Goal: Transaction & Acquisition: Purchase product/service

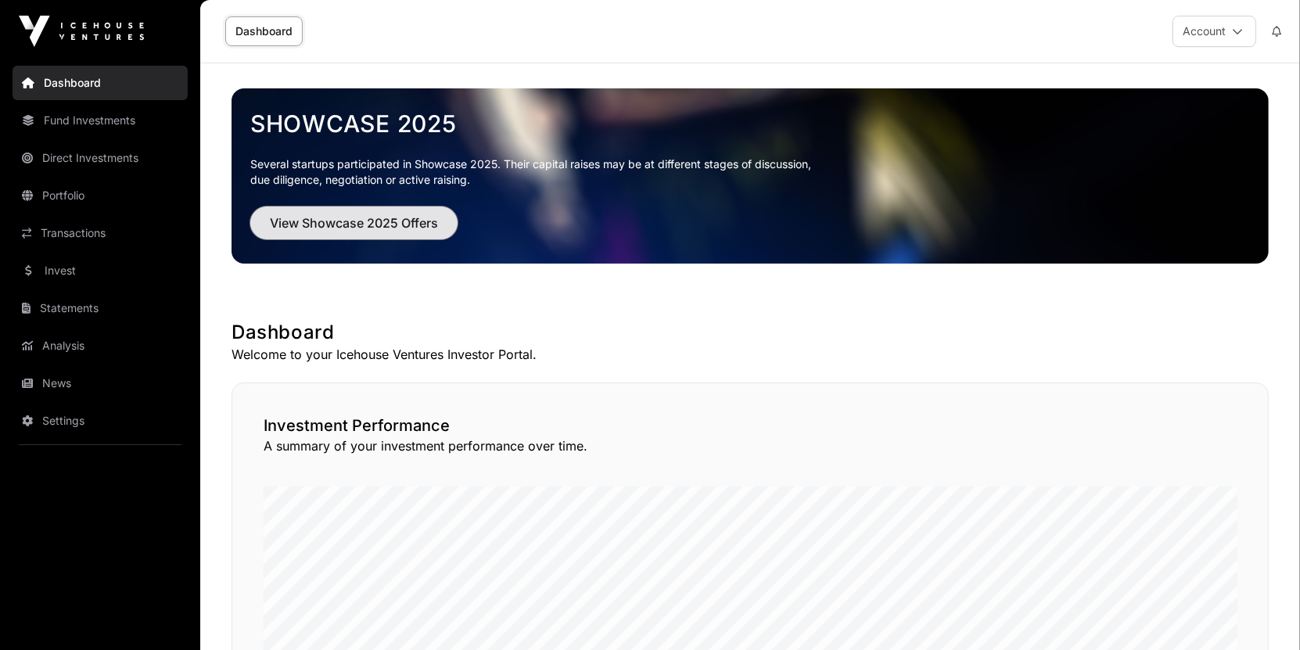
click at [309, 230] on span "View Showcase 2025 Offers" at bounding box center [354, 223] width 168 height 19
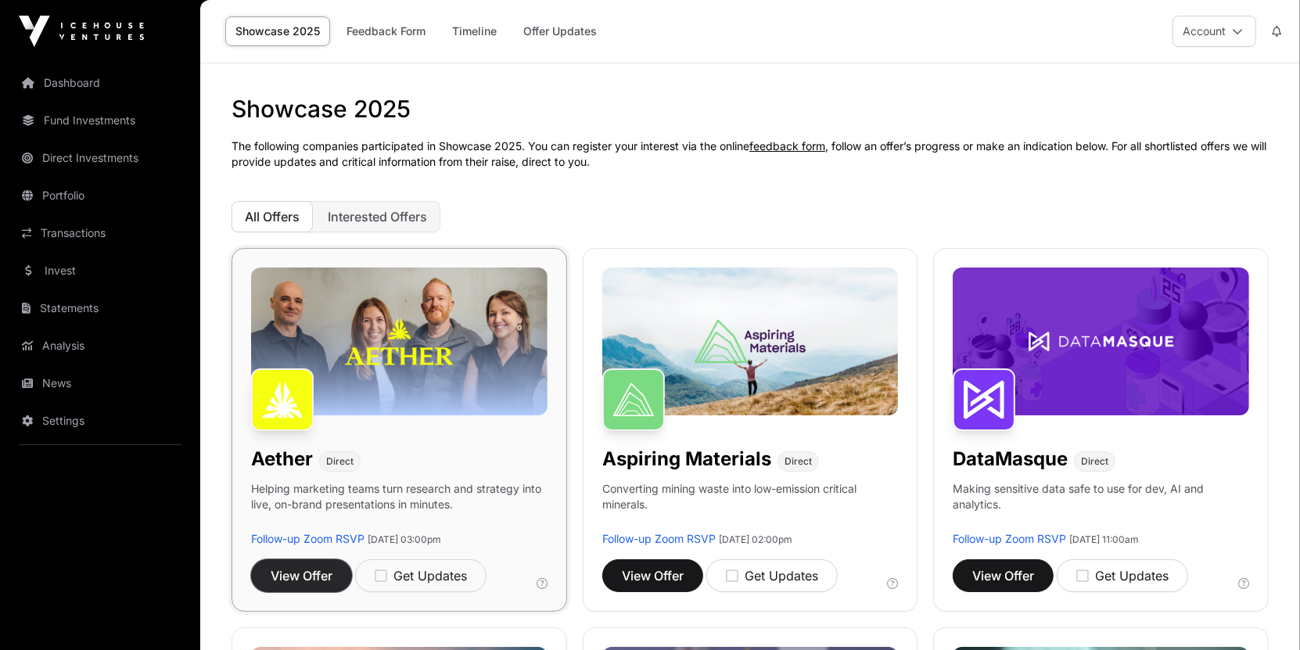
click at [268, 579] on button "View Offer" at bounding box center [301, 575] width 101 height 33
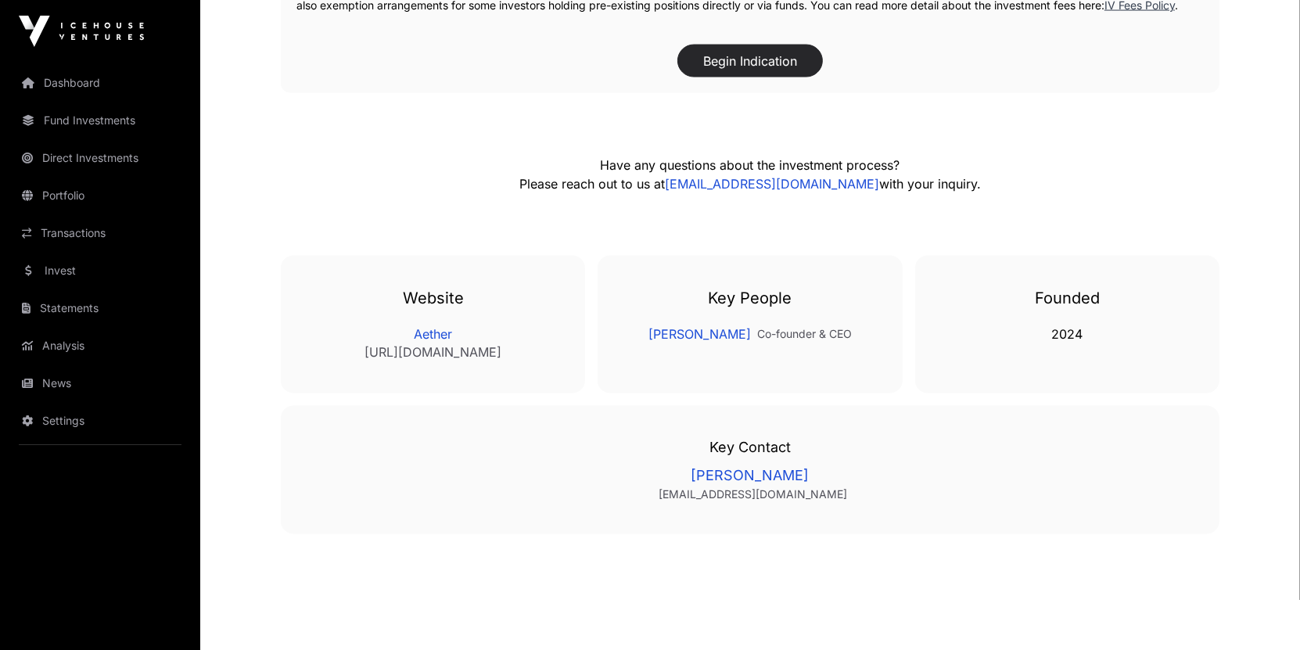
scroll to position [2593, 0]
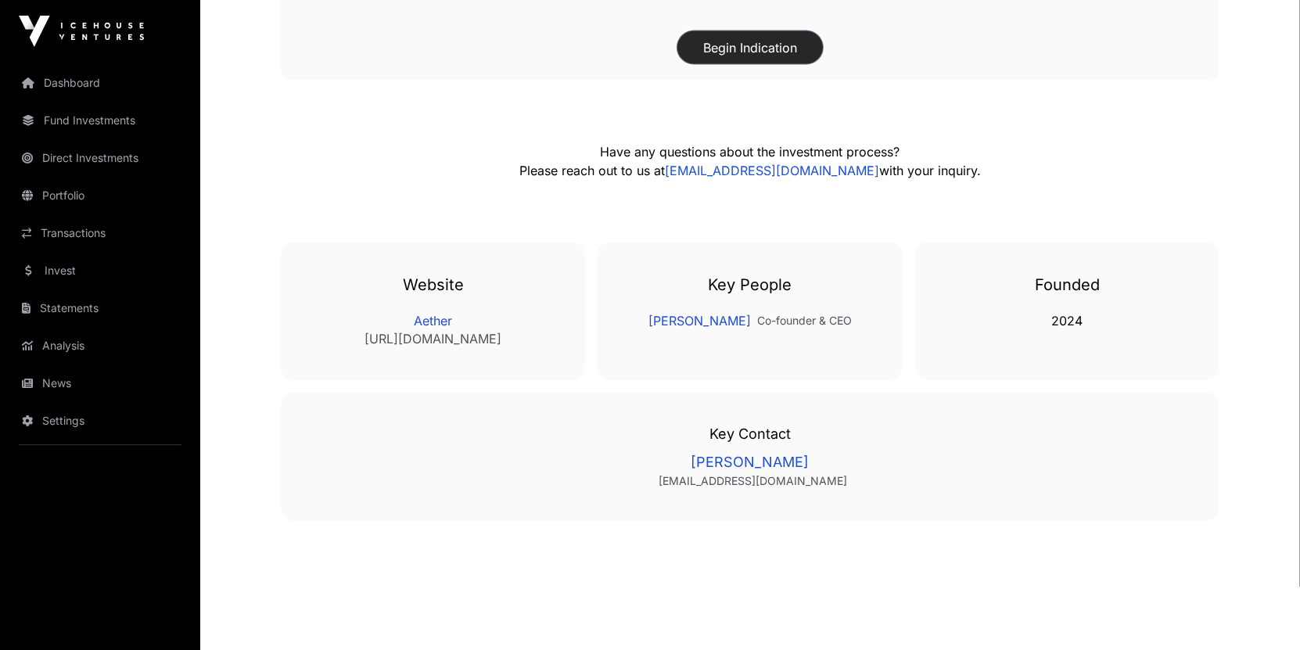
click at [727, 64] on button "Begin Indication" at bounding box center [749, 47] width 145 height 33
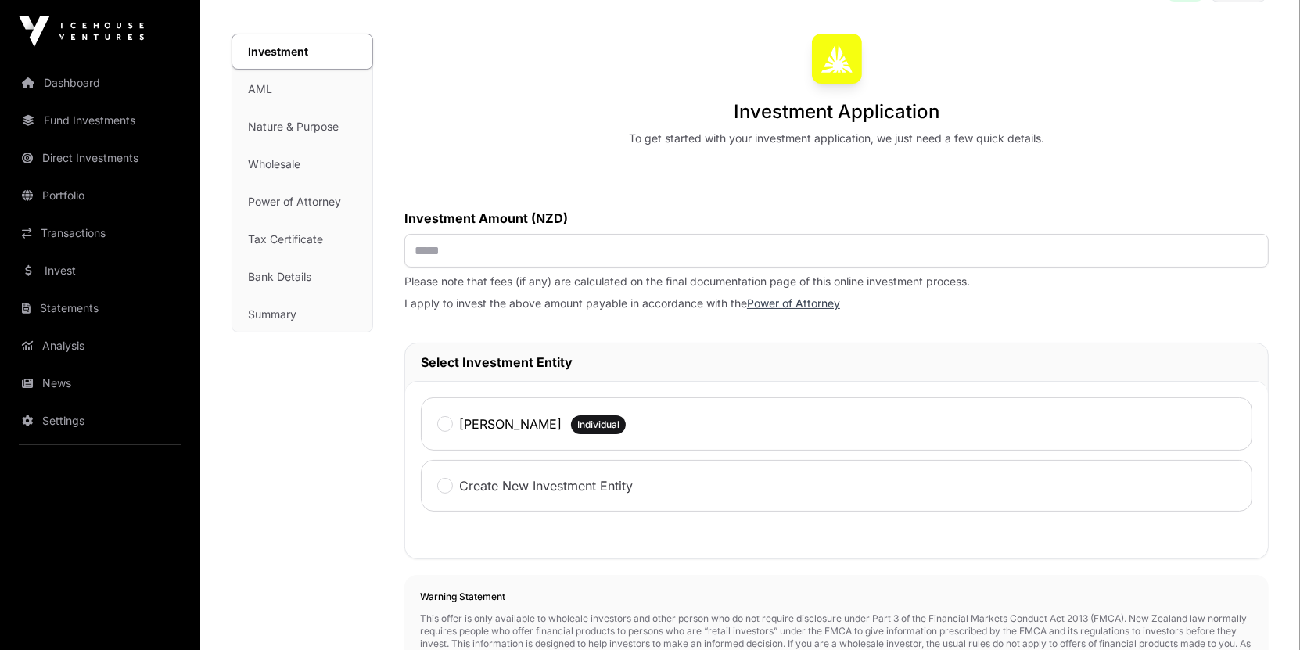
scroll to position [98, 0]
click at [549, 251] on input "text" at bounding box center [836, 252] width 864 height 34
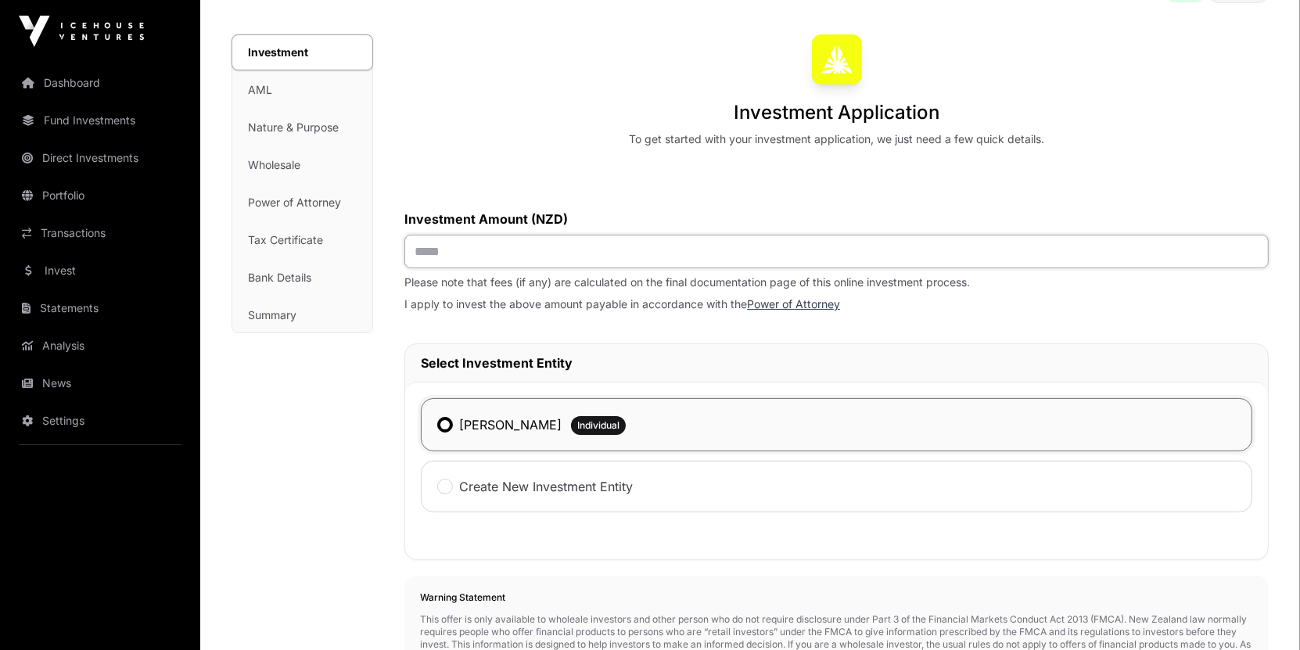
click at [446, 250] on input "text" at bounding box center [836, 252] width 864 height 34
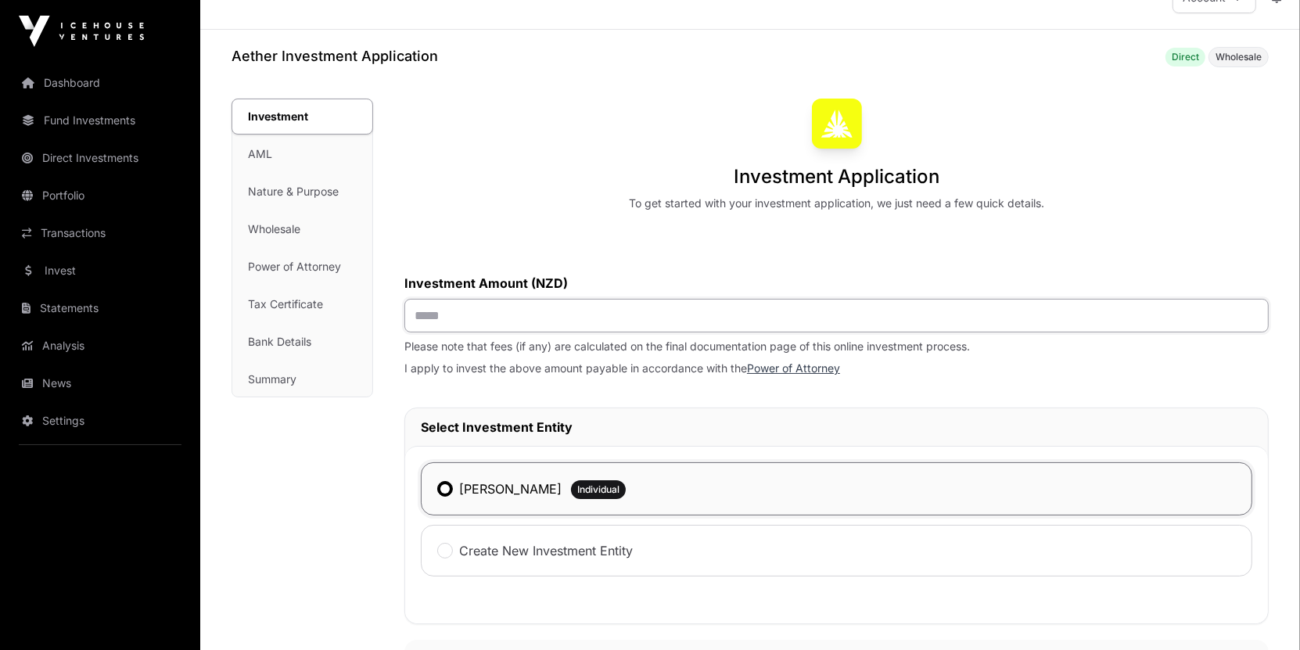
scroll to position [0, 0]
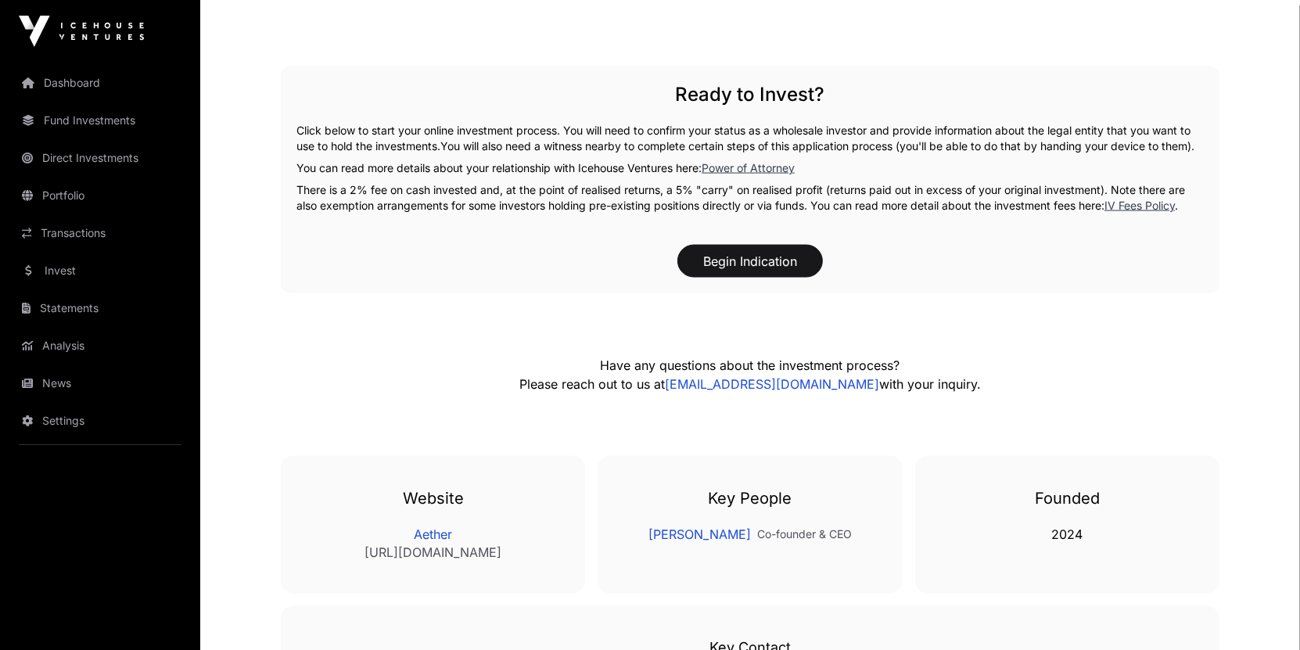
scroll to position [2276, 0]
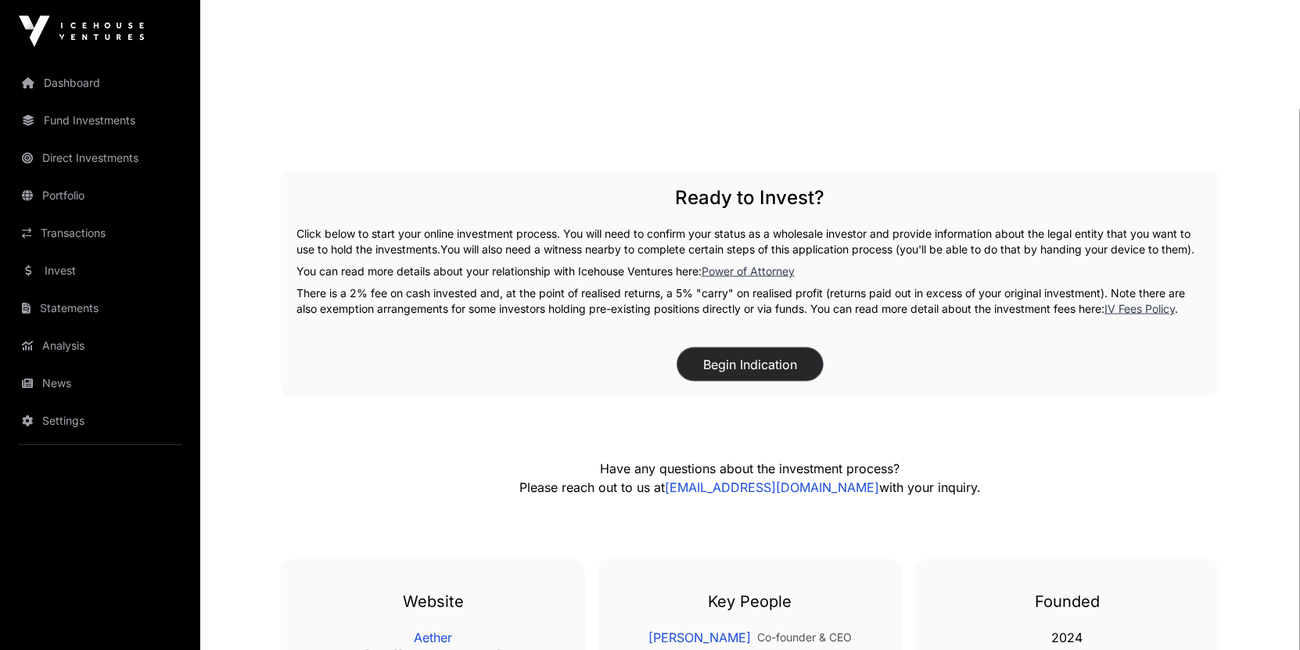
click at [741, 371] on button "Begin Indication" at bounding box center [749, 364] width 145 height 33
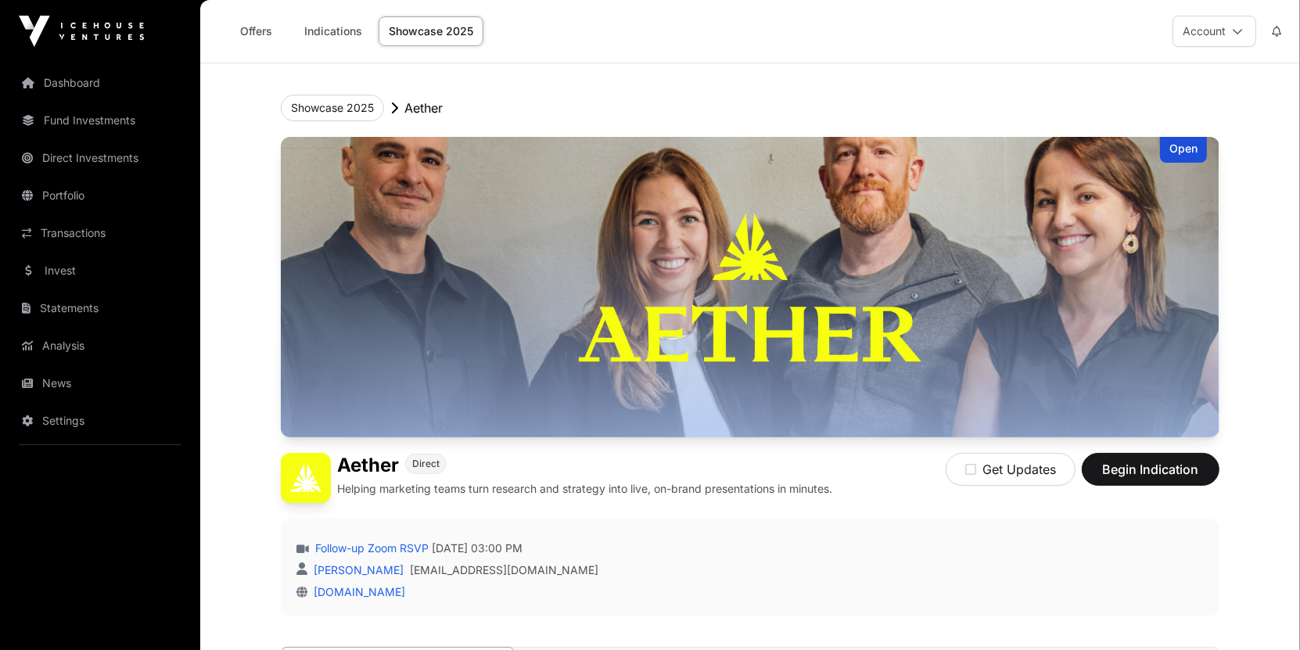
click at [427, 28] on link "Showcase 2025" at bounding box center [431, 31] width 105 height 30
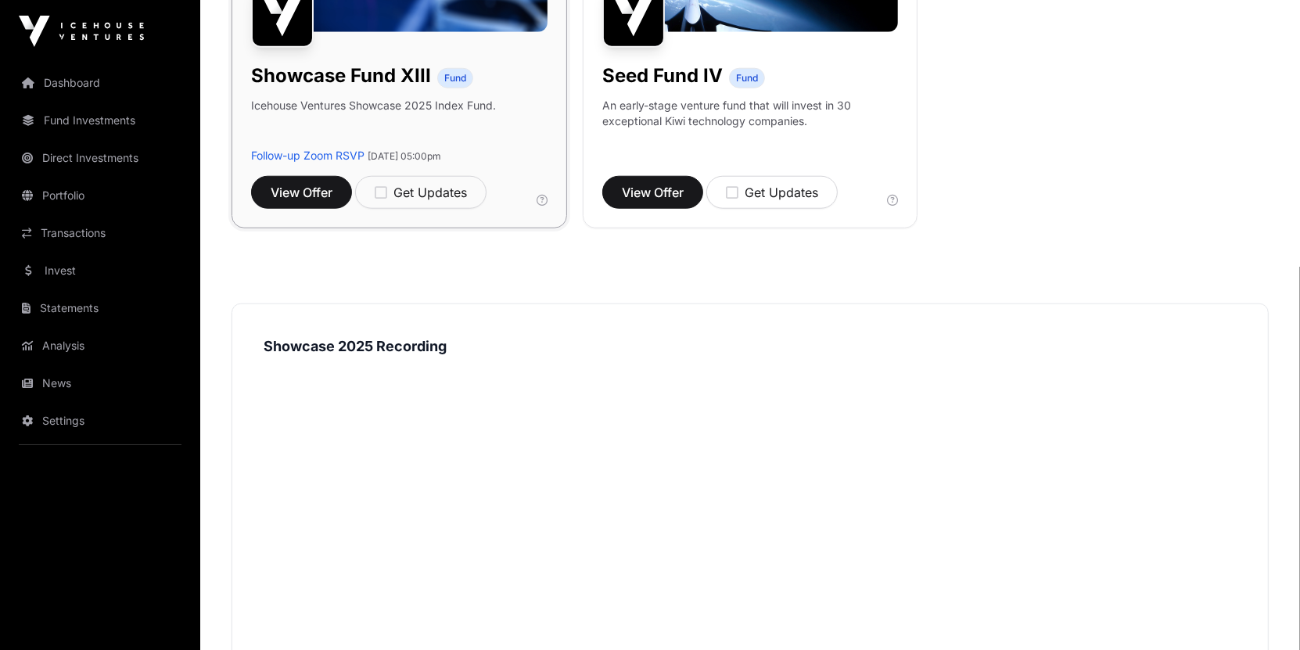
scroll to position [1536, 0]
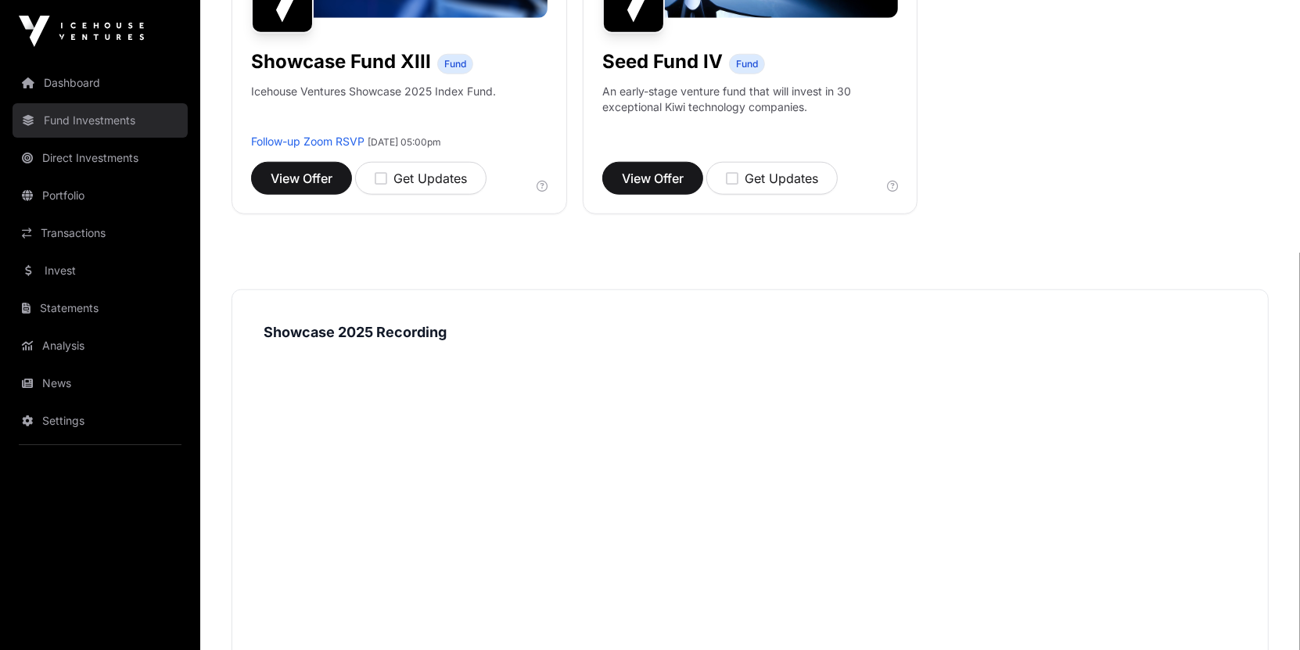
click at [90, 120] on link "Fund Investments" at bounding box center [100, 120] width 175 height 34
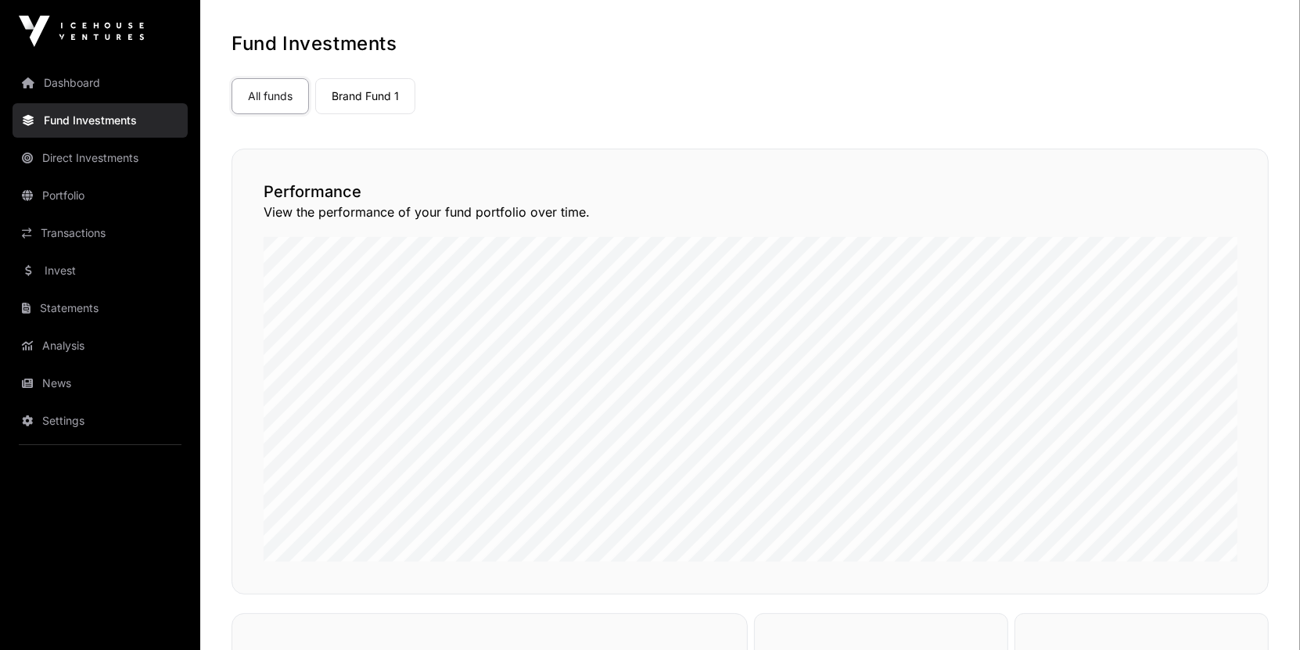
scroll to position [63, 0]
click at [374, 95] on link "Brand Fund 1" at bounding box center [365, 97] width 100 height 36
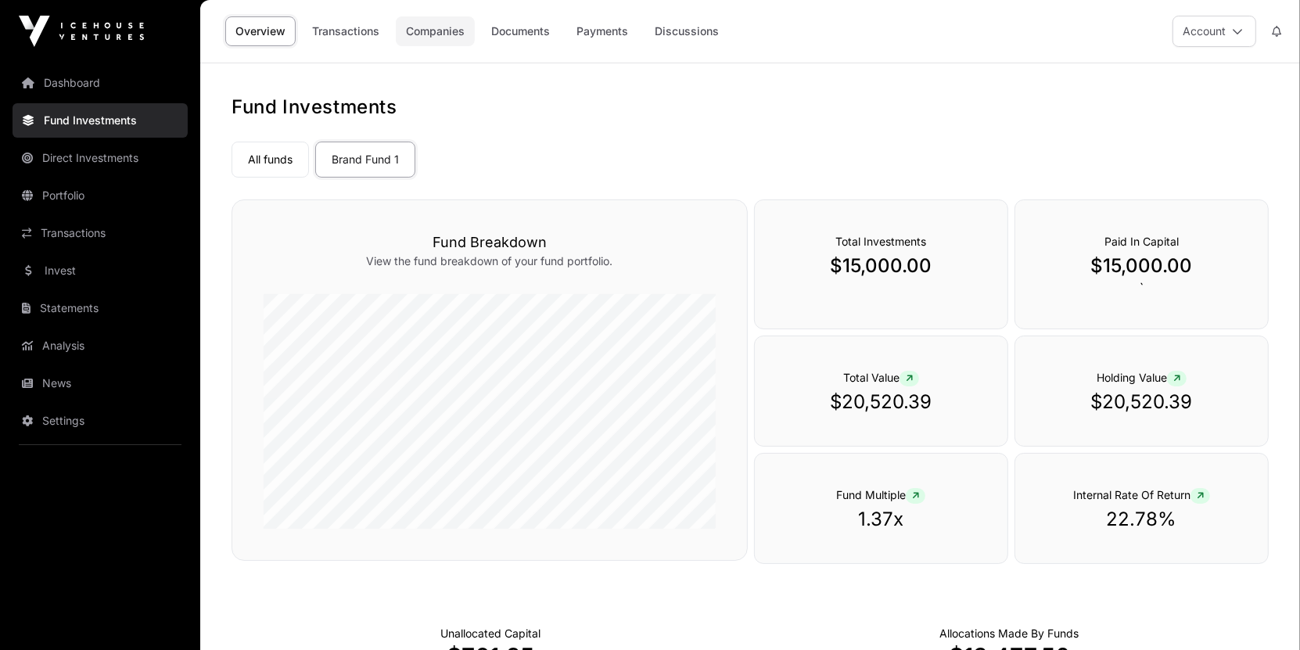
click at [427, 41] on link "Companies" at bounding box center [435, 31] width 79 height 30
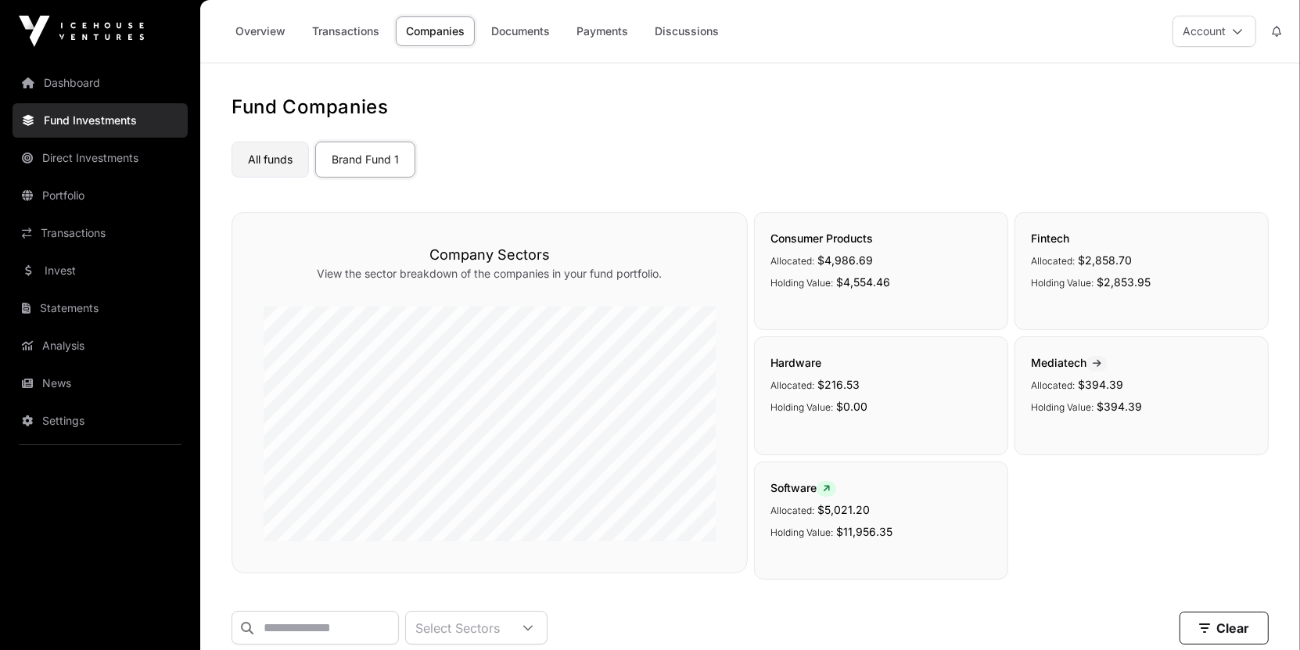
click at [272, 156] on link "All funds" at bounding box center [270, 160] width 77 height 36
click at [353, 160] on link "Brand Fund 1" at bounding box center [365, 160] width 100 height 36
click at [270, 31] on link "Overview" at bounding box center [260, 31] width 70 height 30
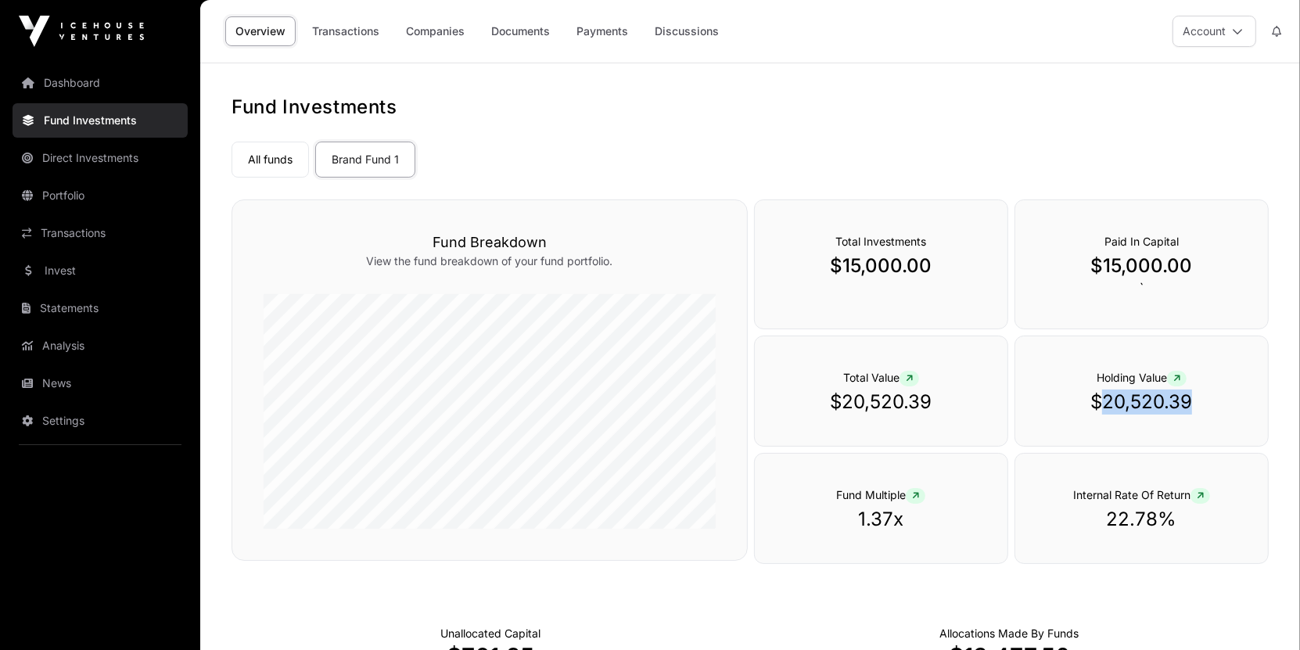
drag, startPoint x: 1193, startPoint y: 404, endPoint x: 1099, endPoint y: 408, distance: 93.9
click at [1099, 408] on p "$20,520.39" at bounding box center [1142, 402] width 190 height 25
copy p "20,520.39"
click at [349, 32] on link "Transactions" at bounding box center [346, 31] width 88 height 30
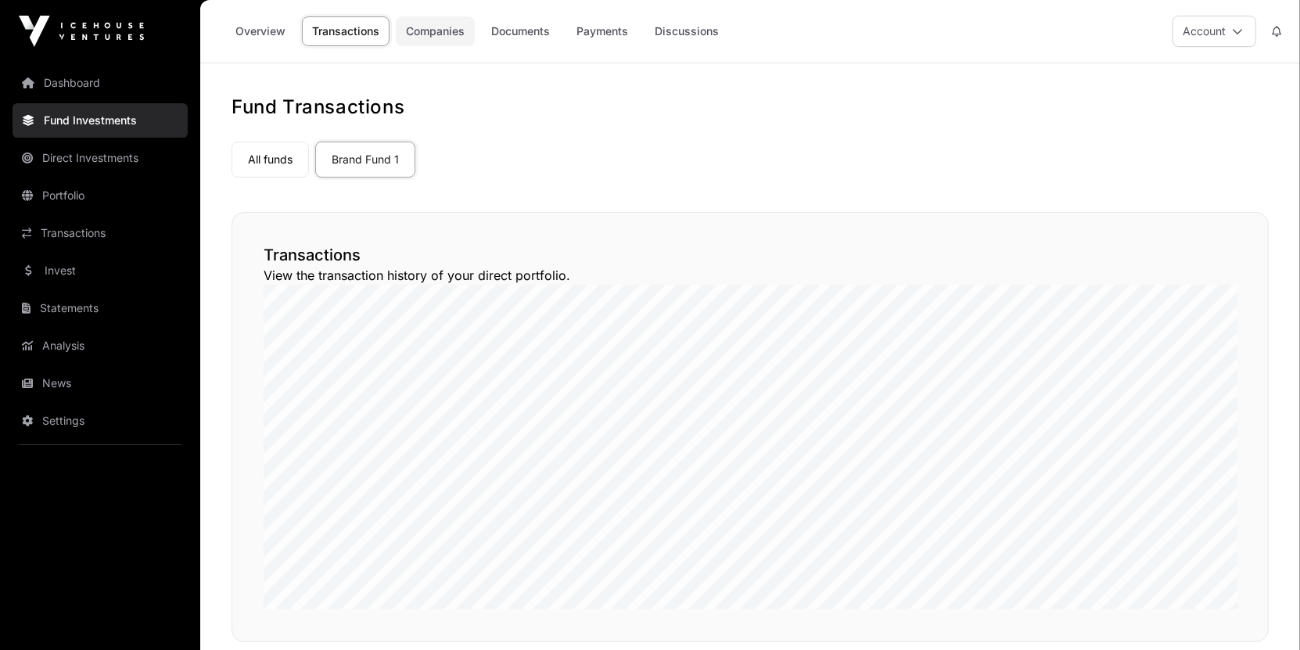
click at [435, 35] on link "Companies" at bounding box center [435, 31] width 79 height 30
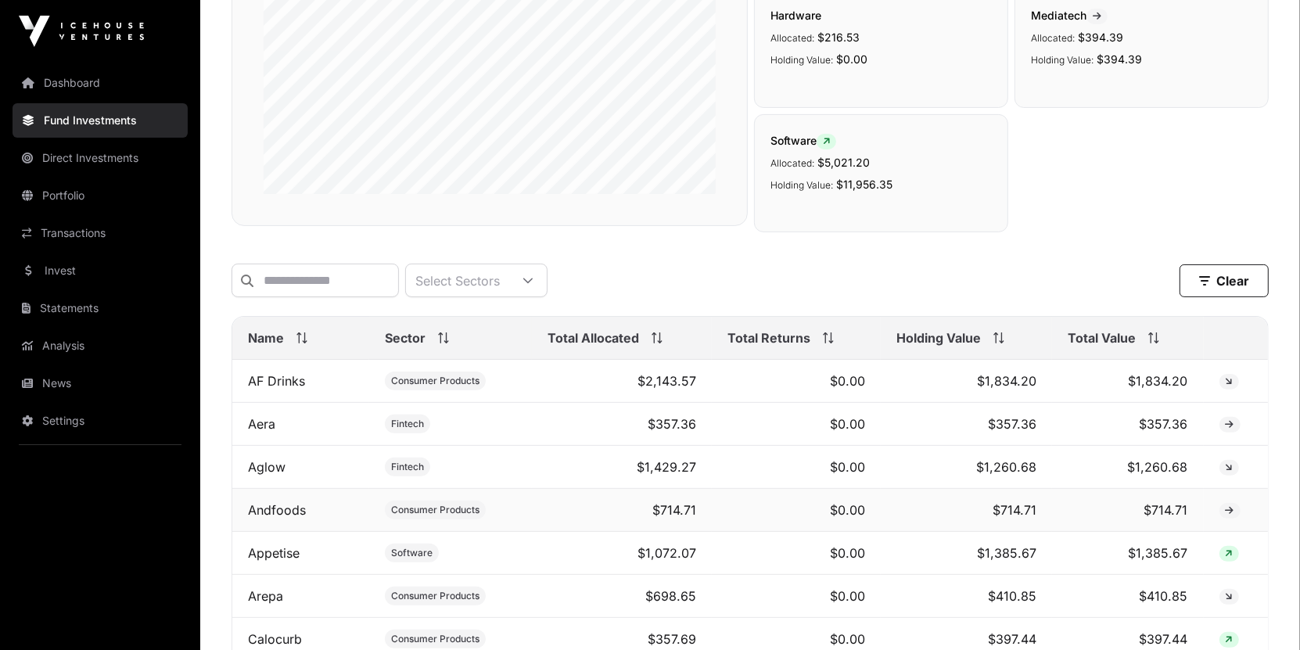
scroll to position [346, 0]
